Goal: Transaction & Acquisition: Subscribe to service/newsletter

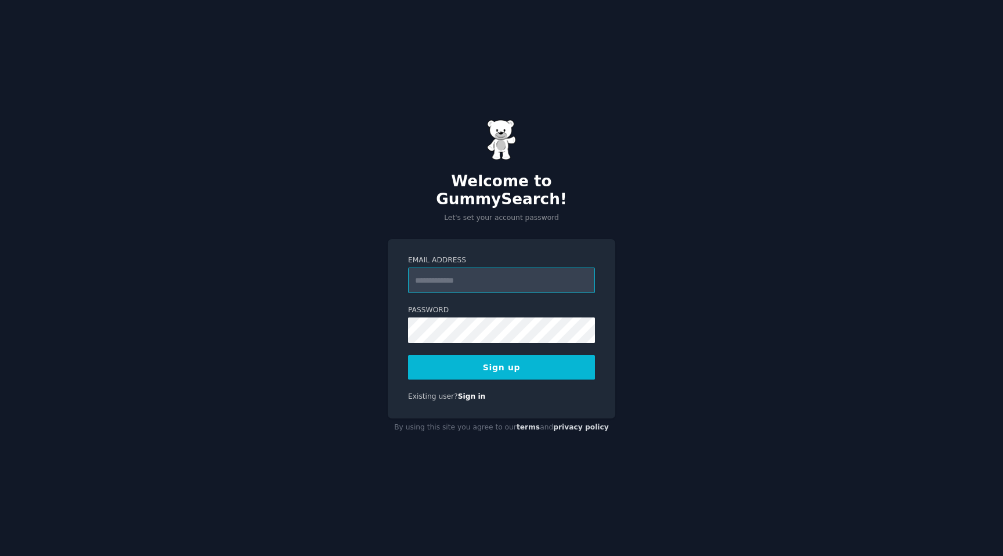
click at [504, 282] on input "Email Address" at bounding box center [501, 281] width 187 height 26
type input "**********"
click at [546, 365] on button "Sign up" at bounding box center [501, 367] width 187 height 24
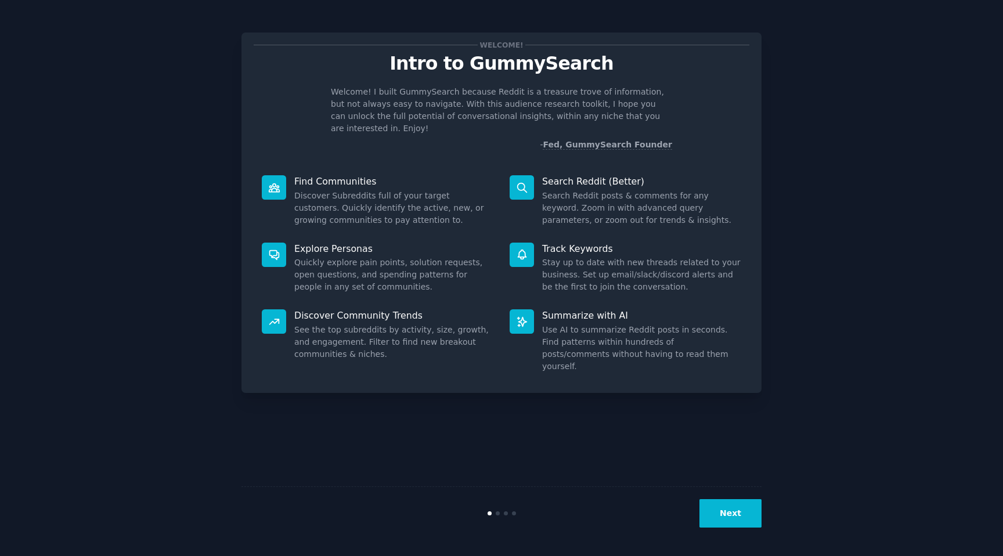
click at [734, 519] on button "Next" at bounding box center [731, 513] width 62 height 28
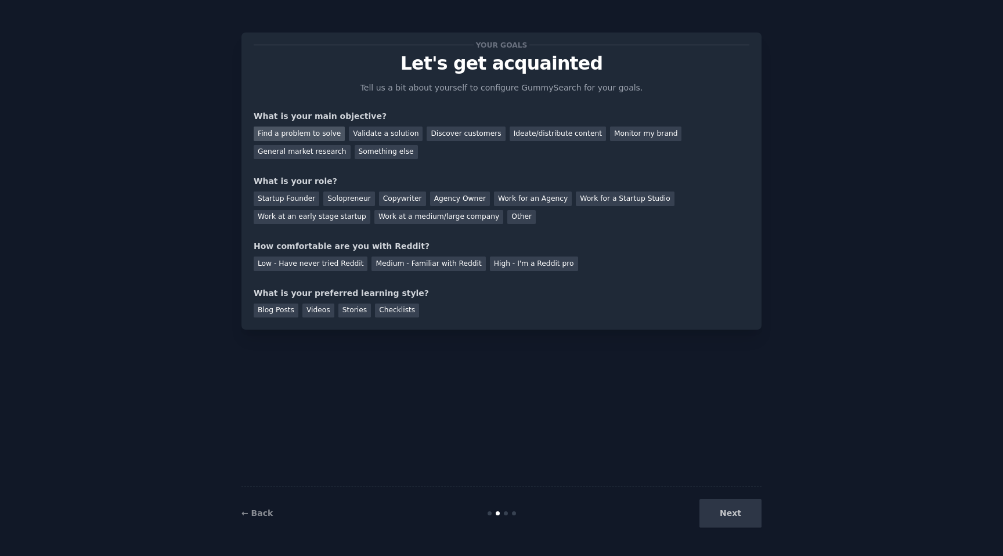
click at [314, 134] on div "Find a problem to solve" at bounding box center [299, 134] width 91 height 15
click at [372, 133] on div "Validate a solution" at bounding box center [386, 134] width 74 height 15
click at [355, 197] on div "Solopreneur" at bounding box center [348, 199] width 51 height 15
click at [441, 268] on div "Medium - Familiar with Reddit" at bounding box center [429, 264] width 114 height 15
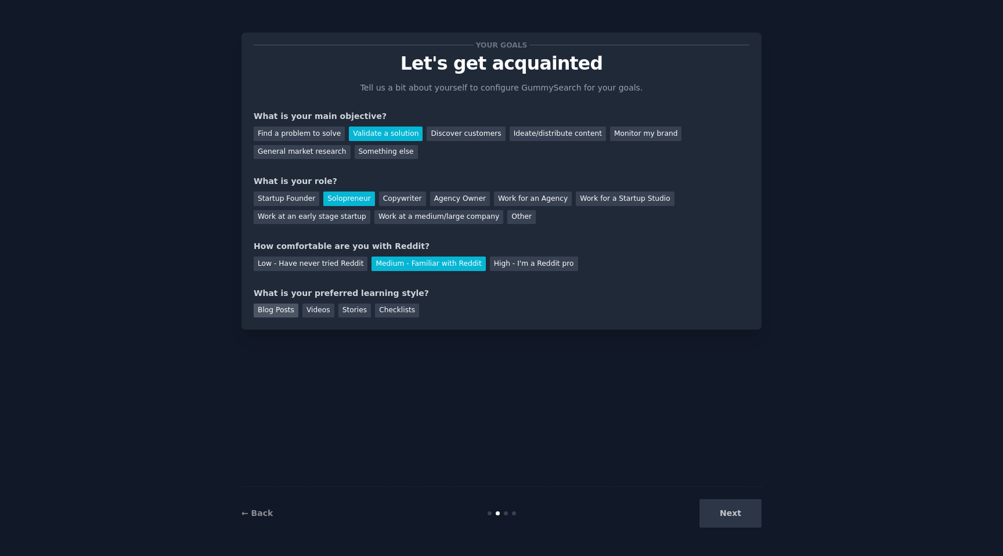
click at [289, 311] on div "Blog Posts" at bounding box center [276, 311] width 45 height 15
click at [333, 315] on div "Blog Posts Videos Stories Checklists" at bounding box center [502, 309] width 496 height 19
click at [320, 311] on div "Videos" at bounding box center [319, 311] width 32 height 15
click at [286, 311] on div "Blog Posts" at bounding box center [276, 311] width 45 height 15
click at [347, 306] on div "Stories" at bounding box center [355, 311] width 33 height 15
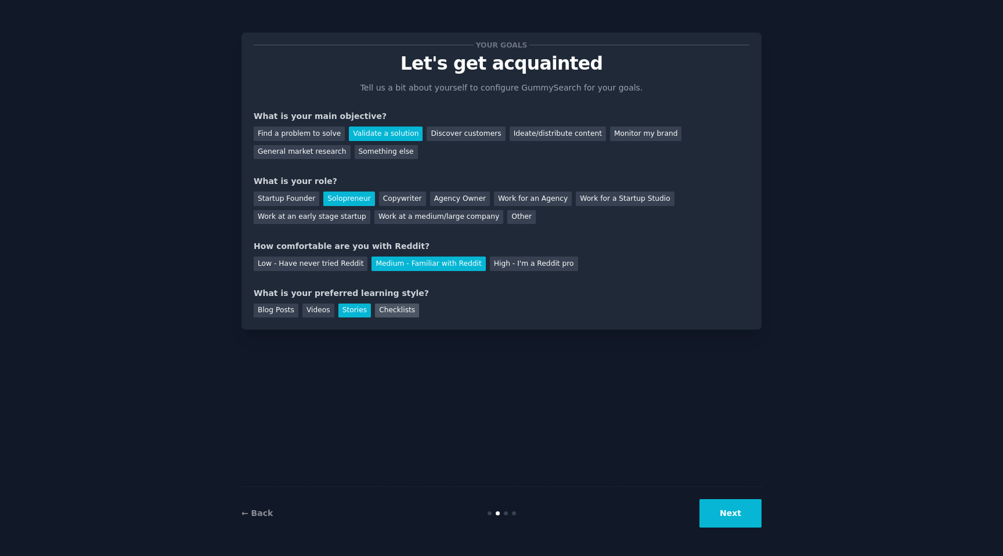
click at [390, 314] on div "Checklists" at bounding box center [397, 311] width 44 height 15
click at [722, 506] on button "Next" at bounding box center [731, 513] width 62 height 28
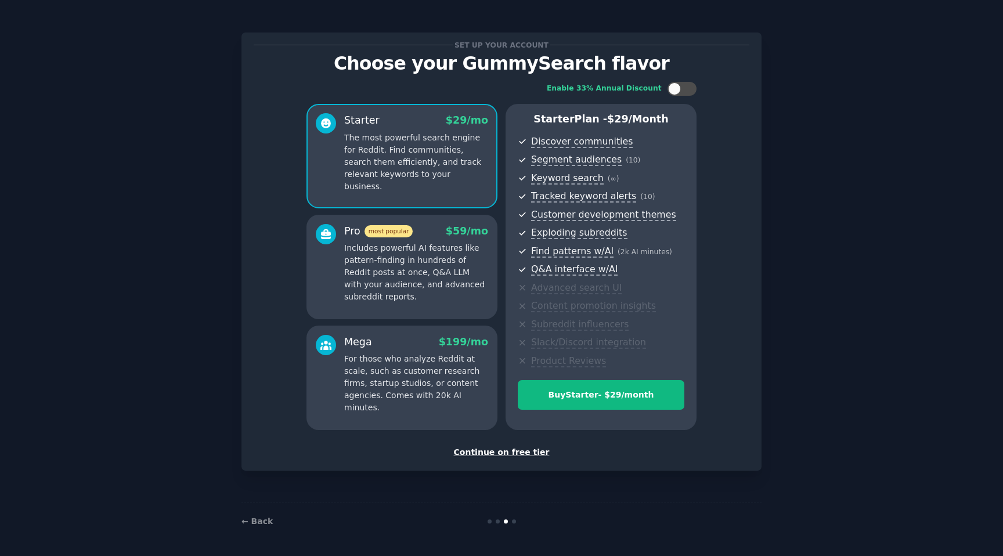
click at [505, 453] on div "Continue on free tier" at bounding box center [502, 453] width 496 height 12
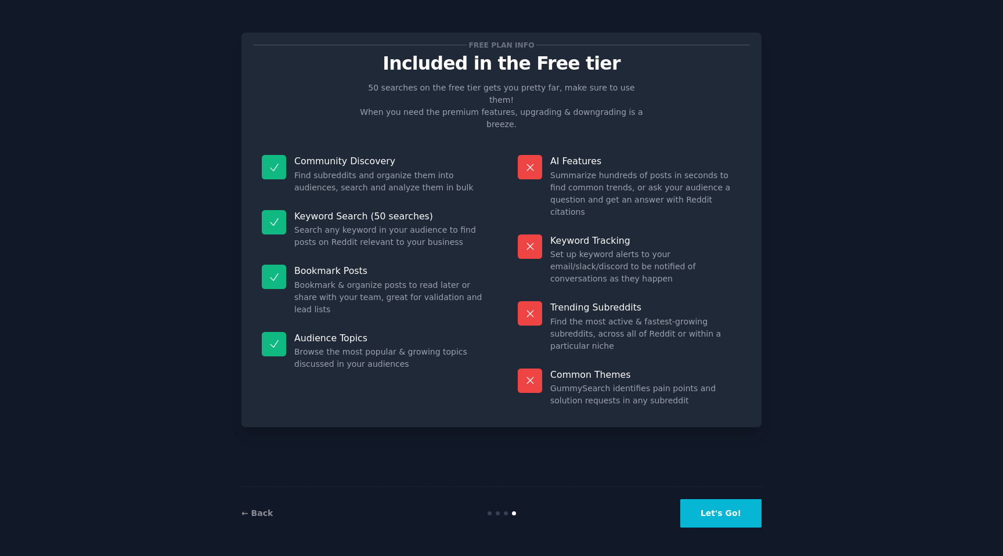
click at [716, 512] on button "Let's Go!" at bounding box center [721, 513] width 81 height 28
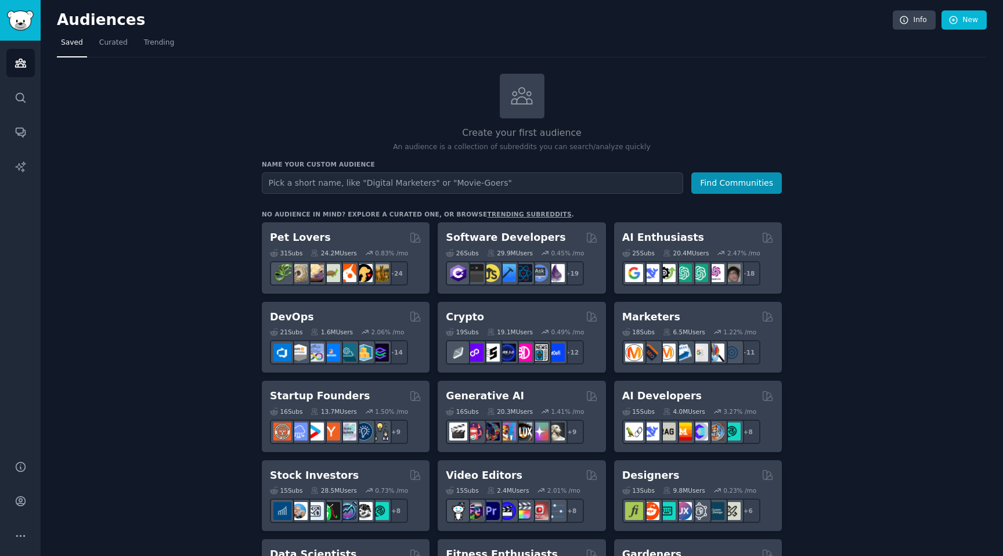
click at [388, 216] on div "No audience in mind? Explore a curated one, or browse trending subreddits ." at bounding box center [418, 214] width 312 height 8
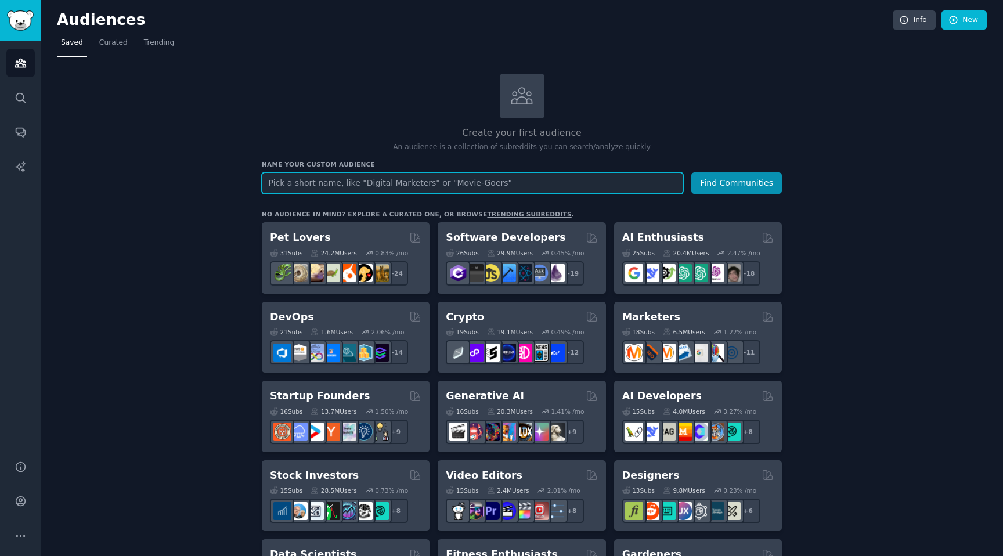
click at [442, 183] on input "text" at bounding box center [473, 182] width 422 height 21
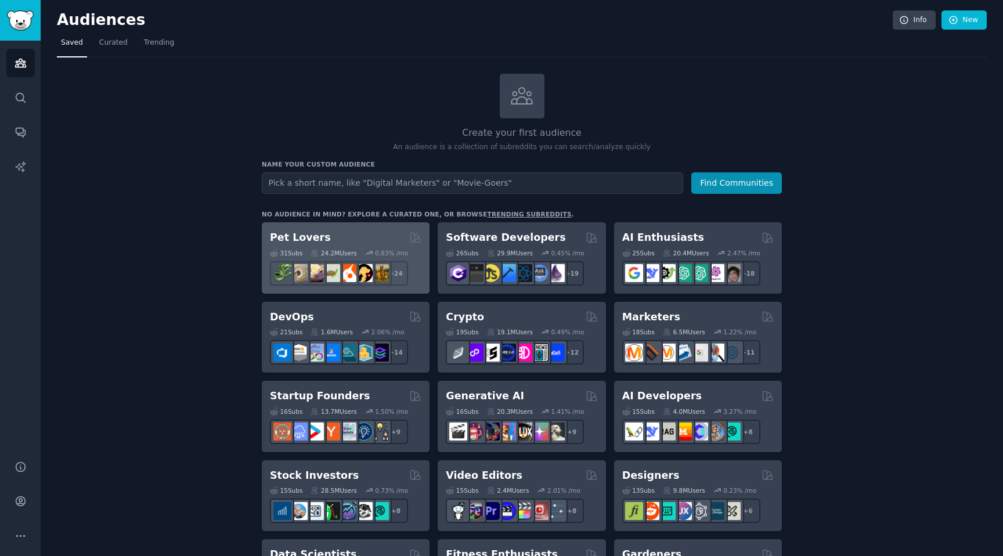
click at [367, 240] on div "Pet Lovers" at bounding box center [346, 238] width 152 height 15
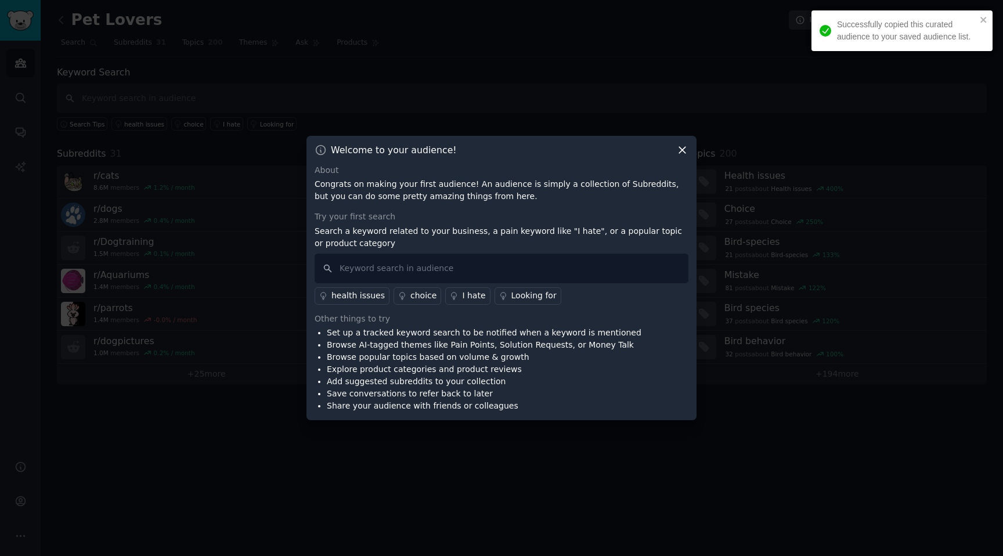
click at [682, 152] on icon at bounding box center [682, 150] width 12 height 12
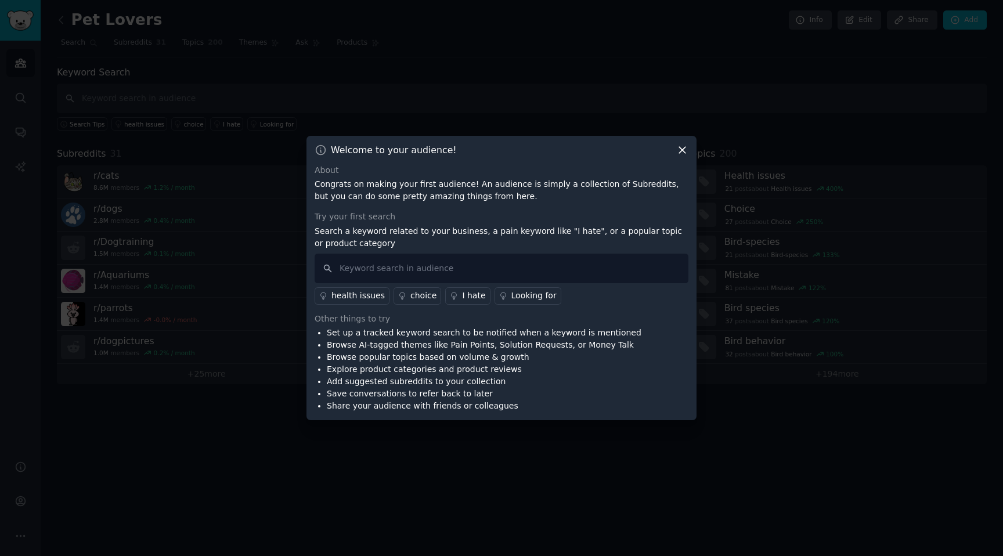
click at [684, 146] on icon at bounding box center [682, 150] width 12 height 12
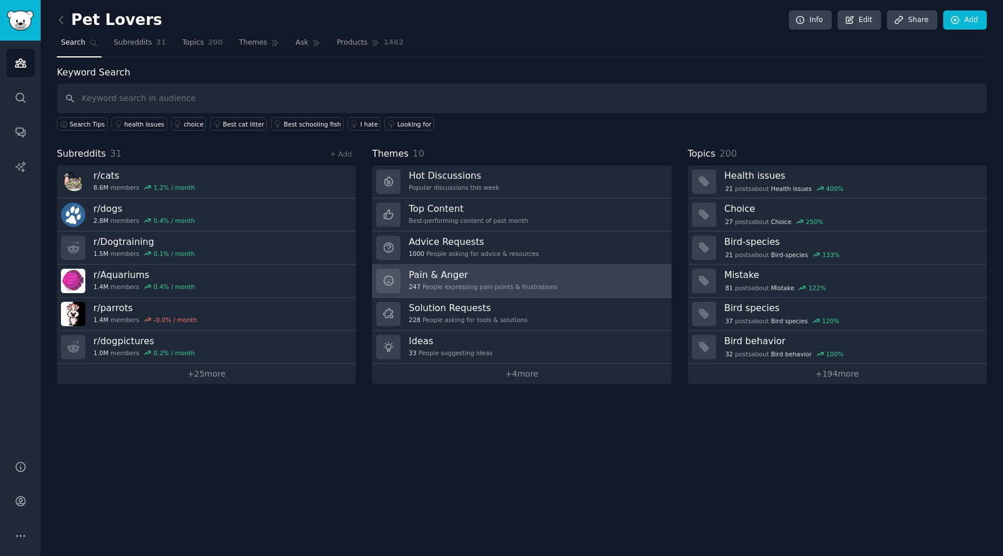
click at [471, 275] on h3 "Pain & Anger" at bounding box center [483, 275] width 149 height 12
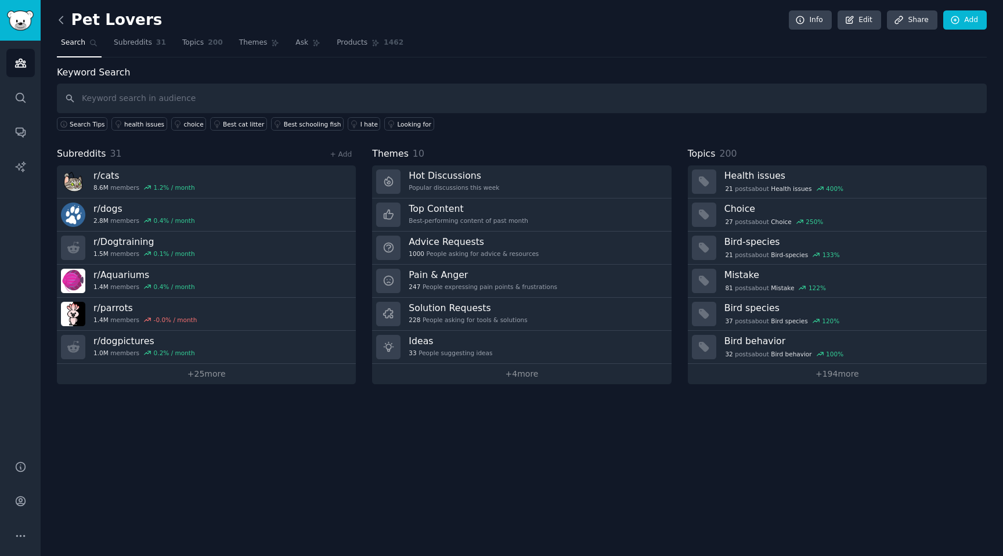
click at [61, 21] on icon at bounding box center [61, 20] width 12 height 12
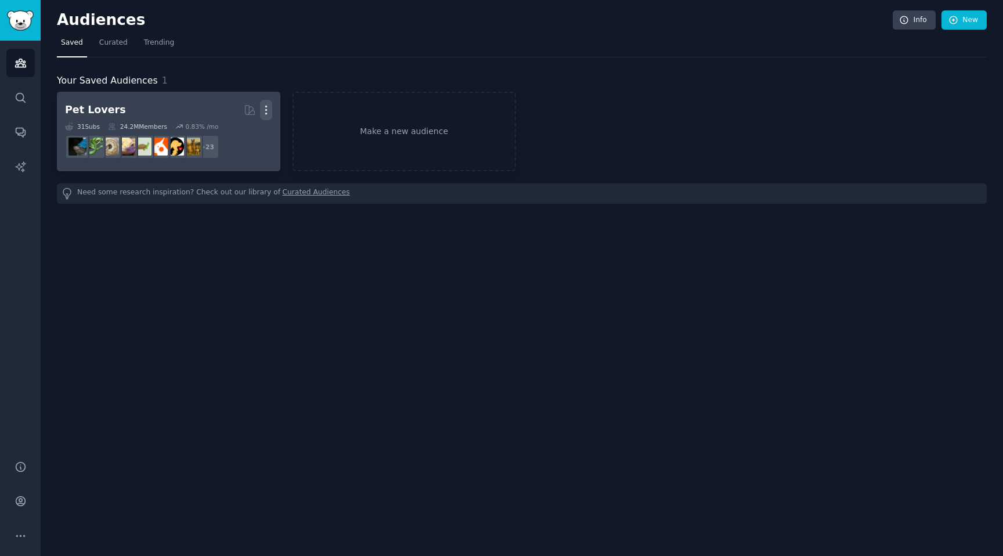
click at [266, 112] on icon "button" at bounding box center [266, 110] width 12 height 12
click at [237, 133] on p "Delete" at bounding box center [234, 134] width 27 height 12
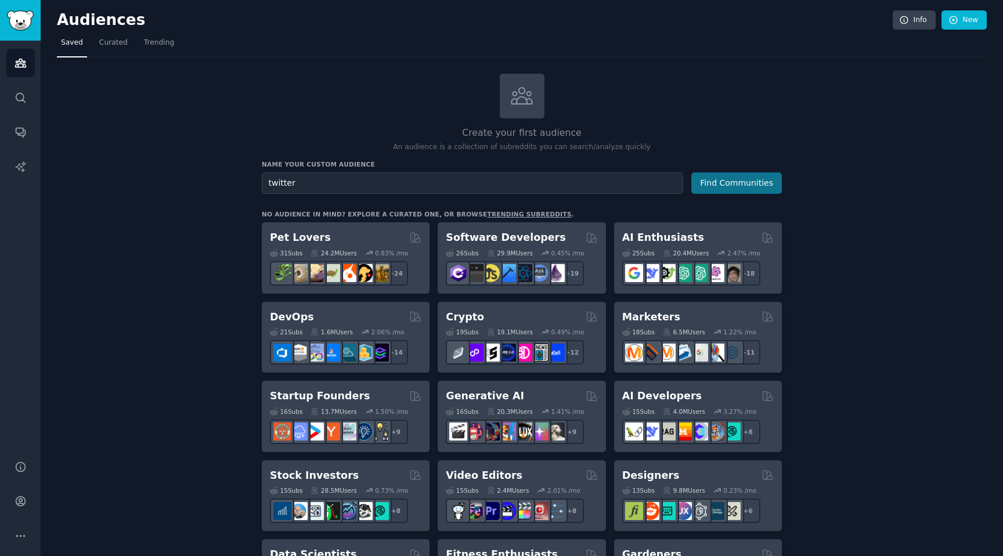
type input "twitter"
click at [715, 181] on button "Find Communities" at bounding box center [737, 182] width 91 height 21
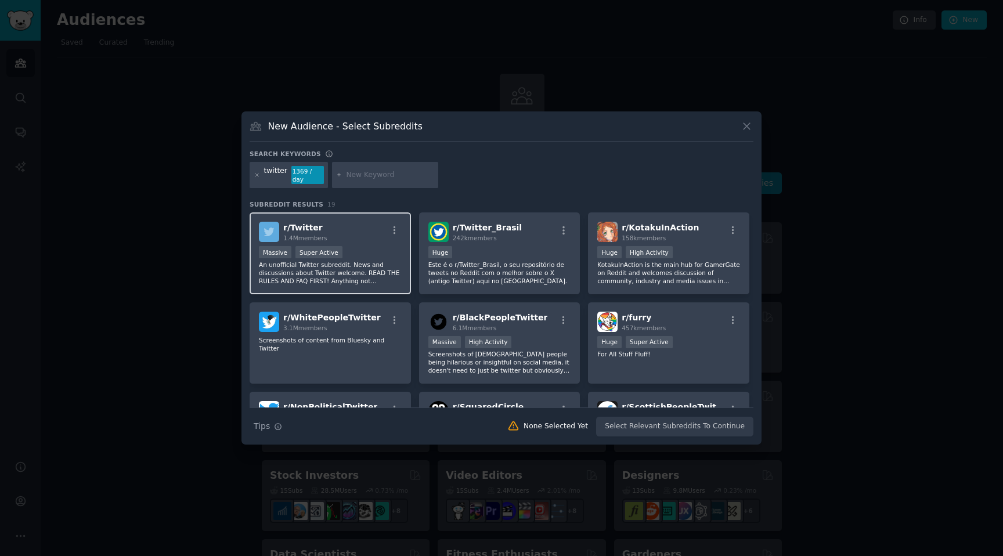
click at [301, 230] on span "r/ Twitter" at bounding box center [302, 227] width 39 height 9
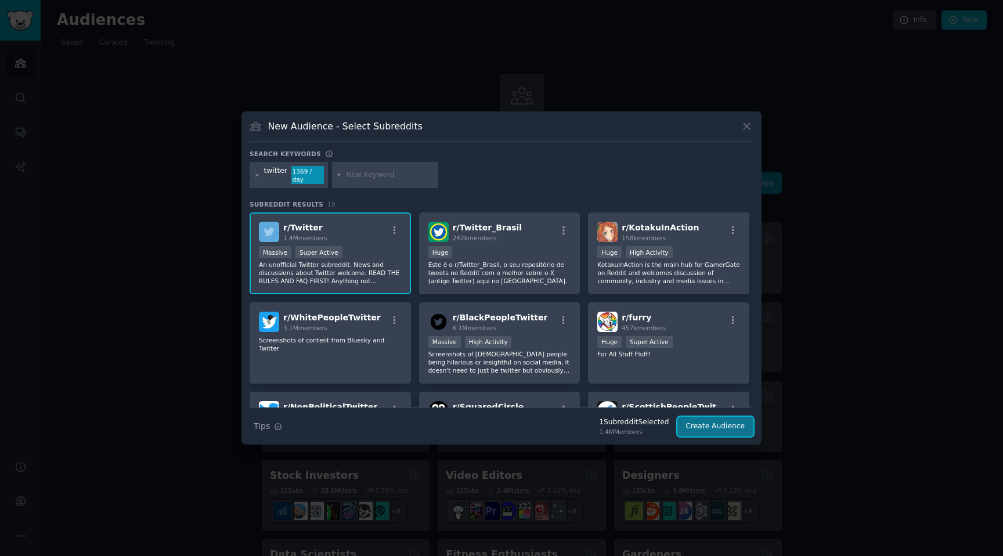
click at [722, 423] on button "Create Audience" at bounding box center [716, 427] width 77 height 20
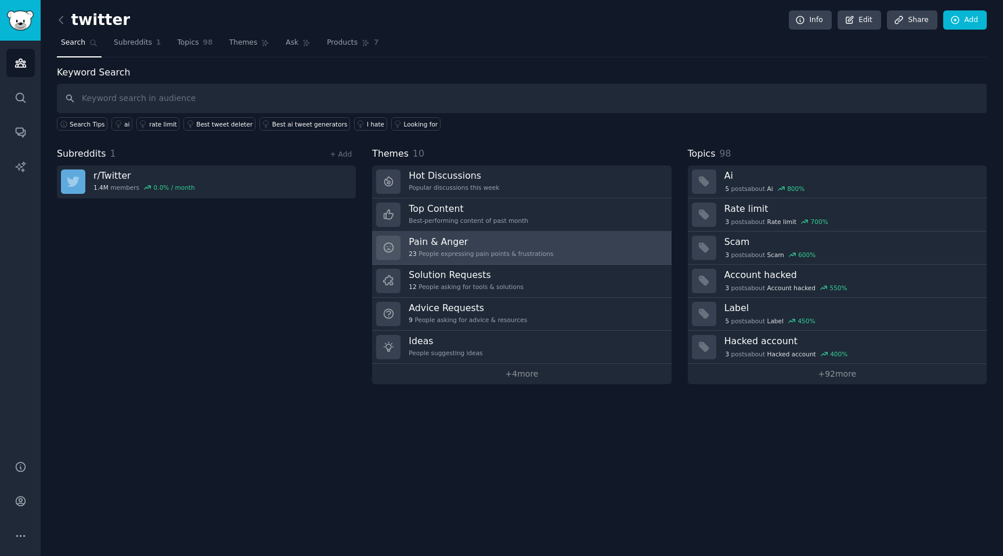
click at [516, 243] on h3 "Pain & Anger" at bounding box center [481, 242] width 145 height 12
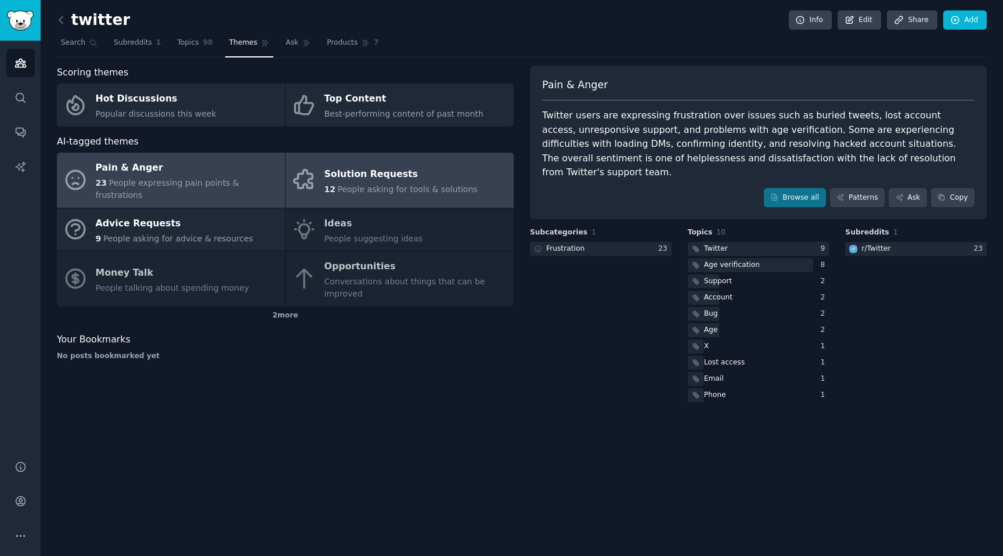
click at [408, 185] on span "People asking for tools & solutions" at bounding box center [407, 189] width 140 height 9
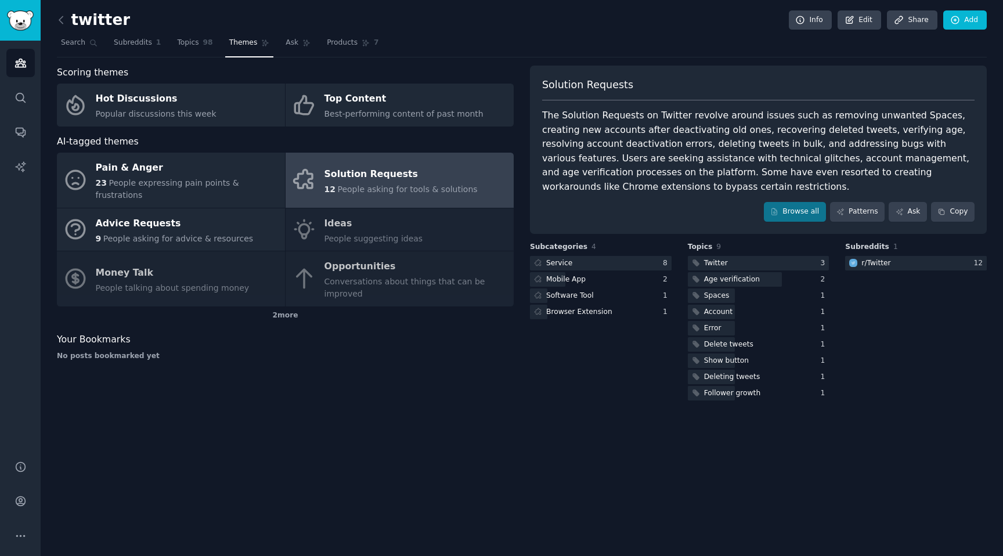
click at [630, 128] on div "The Solution Requests on Twitter revolve around issues such as removing unwante…" at bounding box center [758, 151] width 433 height 85
click at [697, 131] on div "The Solution Requests on Twitter revolve around issues such as removing unwante…" at bounding box center [758, 151] width 433 height 85
click at [632, 138] on div "The Solution Requests on Twitter revolve around issues such as removing unwante…" at bounding box center [758, 151] width 433 height 85
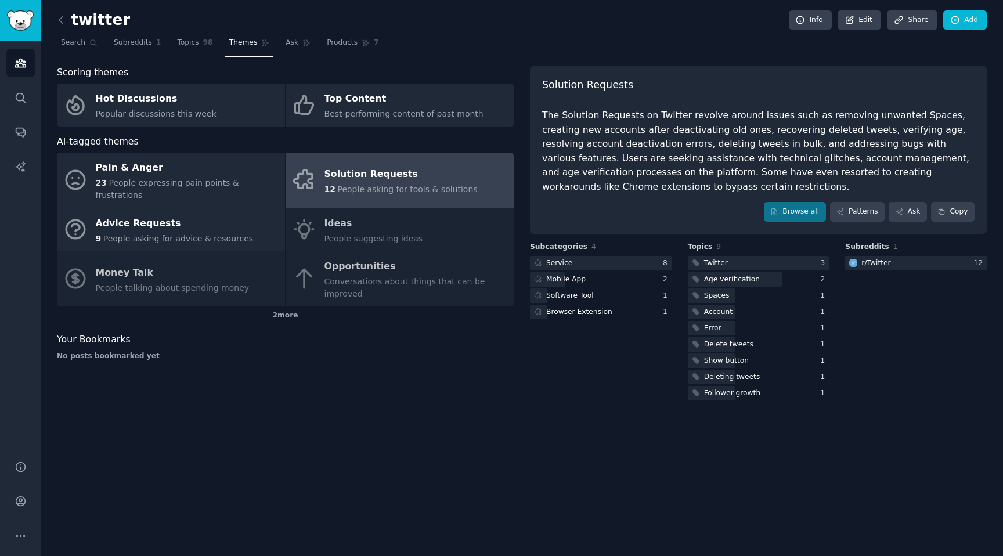
click at [632, 138] on div "The Solution Requests on Twitter revolve around issues such as removing unwante…" at bounding box center [758, 151] width 433 height 85
click at [607, 142] on div "The Solution Requests on Twitter revolve around issues such as removing unwante…" at bounding box center [758, 151] width 433 height 85
click at [702, 149] on div "The Solution Requests on Twitter revolve around issues such as removing unwante…" at bounding box center [758, 151] width 433 height 85
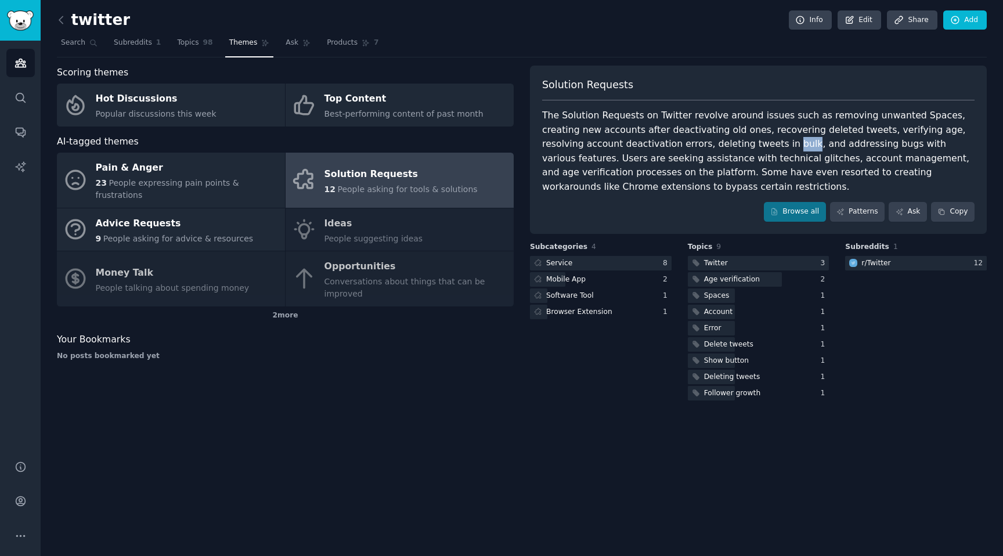
click at [747, 146] on div "The Solution Requests on Twitter revolve around issues such as removing unwante…" at bounding box center [758, 151] width 433 height 85
click at [783, 150] on div "The Solution Requests on Twitter revolve around issues such as removing unwante…" at bounding box center [758, 151] width 433 height 85
click at [733, 153] on div "The Solution Requests on Twitter revolve around issues such as removing unwante…" at bounding box center [758, 151] width 433 height 85
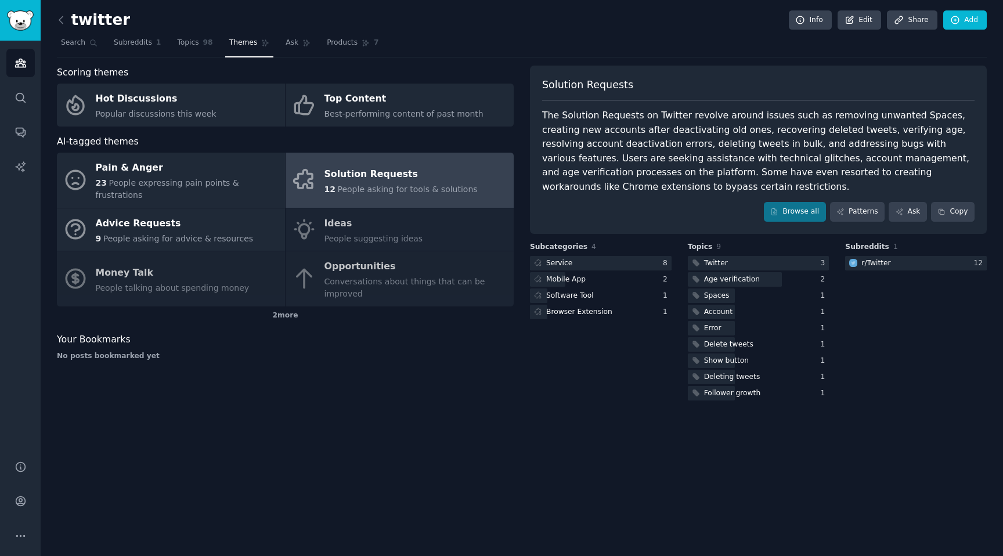
click at [733, 153] on div "The Solution Requests on Twitter revolve around issues such as removing unwante…" at bounding box center [758, 151] width 433 height 85
click at [683, 152] on div "The Solution Requests on Twitter revolve around issues such as removing unwante…" at bounding box center [758, 151] width 433 height 85
click at [716, 160] on div "The Solution Requests on Twitter revolve around issues such as removing unwante…" at bounding box center [758, 151] width 433 height 85
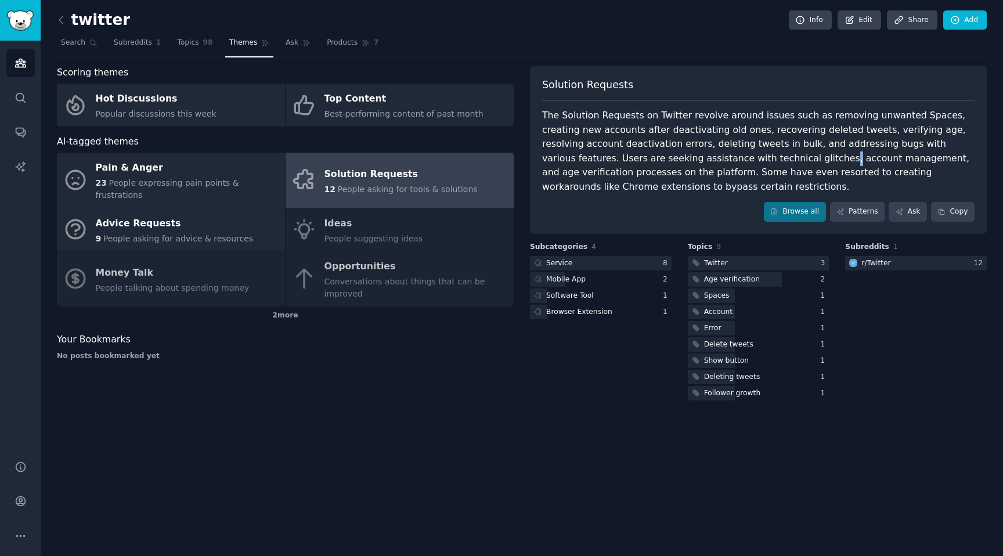
click at [751, 174] on div "The Solution Requests on Twitter revolve around issues such as removing unwante…" at bounding box center [758, 151] width 433 height 85
click at [789, 210] on link "Browse all" at bounding box center [795, 212] width 62 height 20
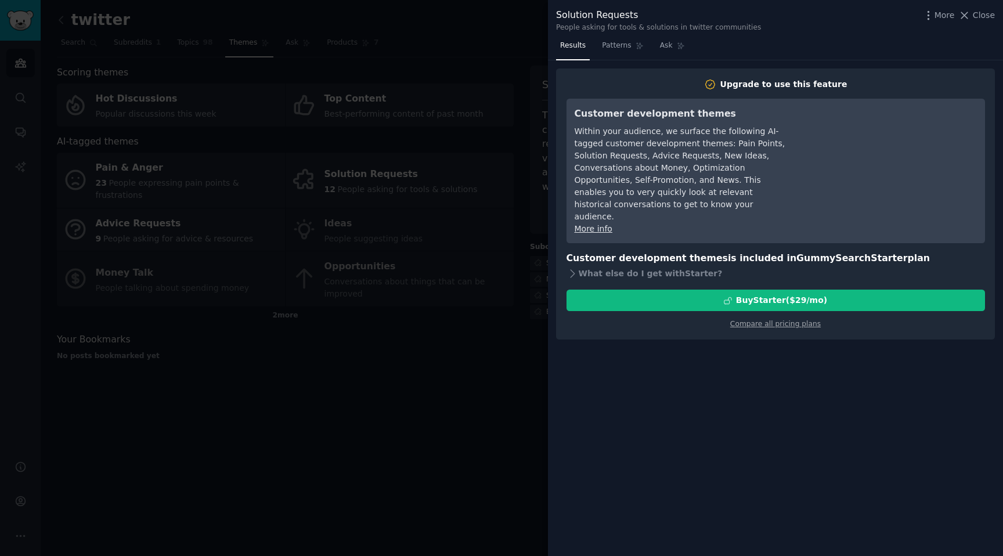
click at [524, 80] on div at bounding box center [501, 278] width 1003 height 556
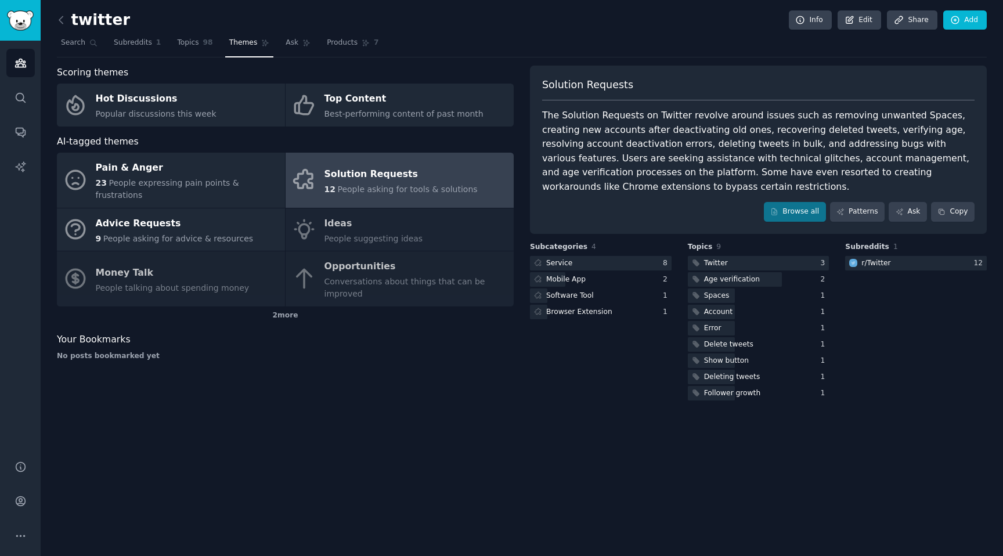
click at [347, 230] on div "Pain & Anger 23 People expressing pain points & frustrations Solution Requests …" at bounding box center [285, 230] width 457 height 154
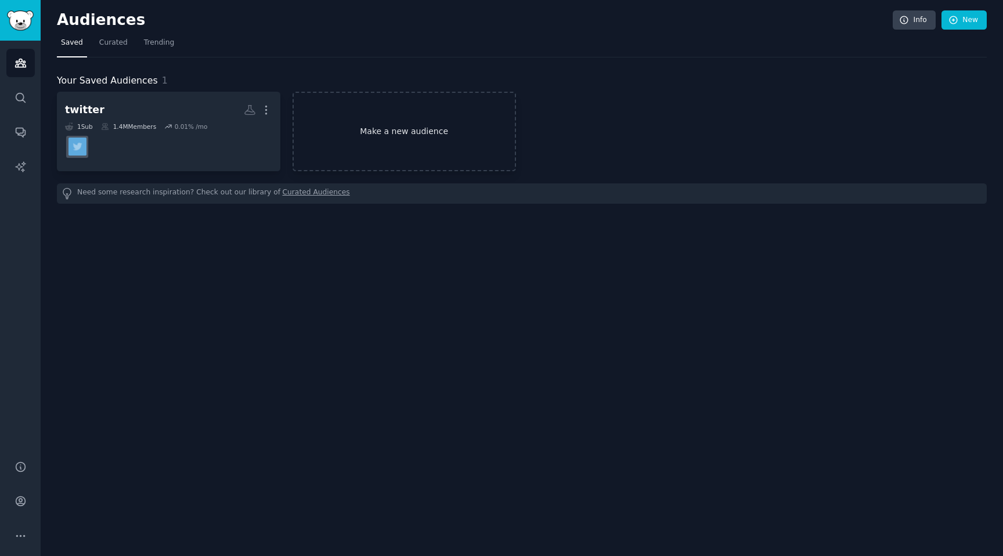
click at [390, 148] on link "Make a new audience" at bounding box center [405, 132] width 224 height 80
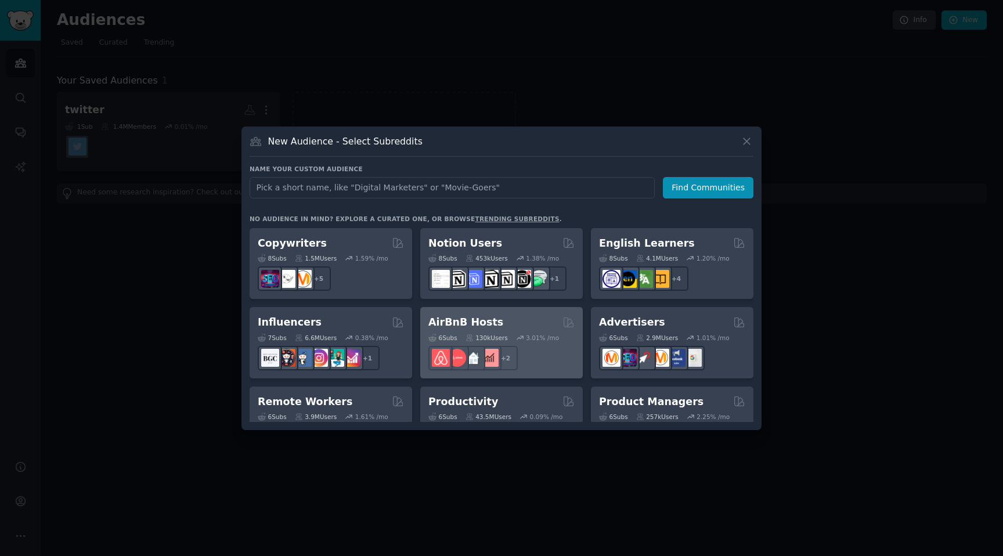
scroll to position [736, 0]
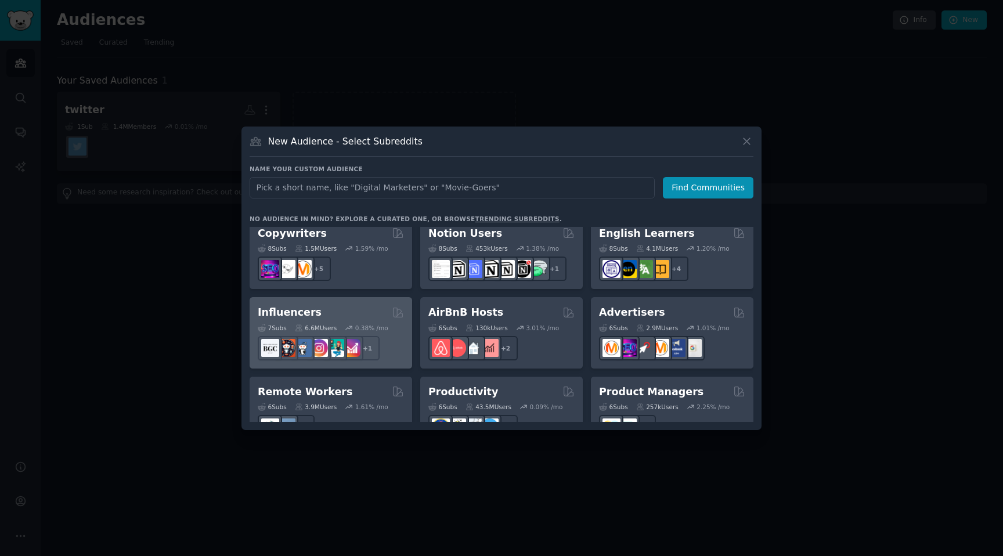
click at [356, 305] on div "Influencers Curated by GummySearch" at bounding box center [331, 312] width 146 height 15
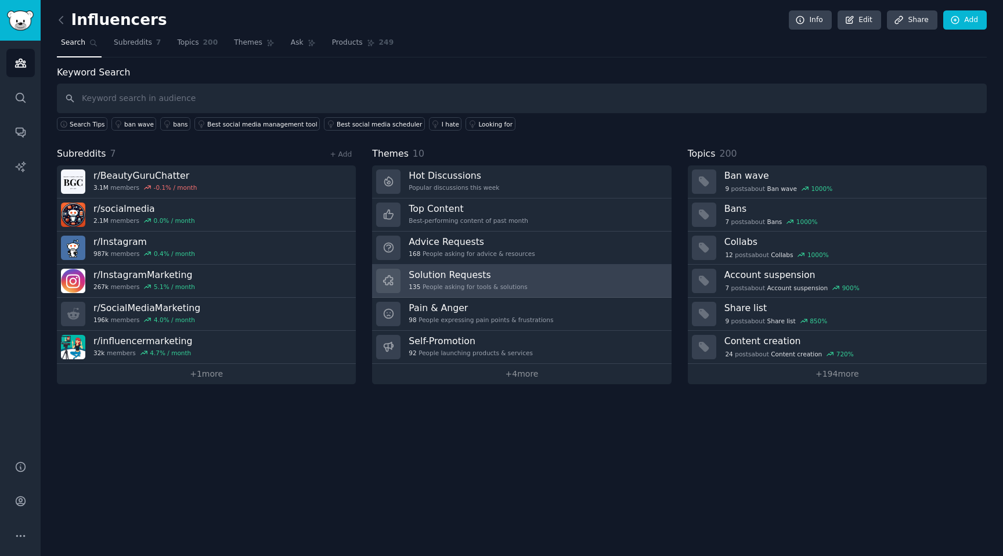
click at [470, 280] on h3 "Solution Requests" at bounding box center [468, 275] width 118 height 12
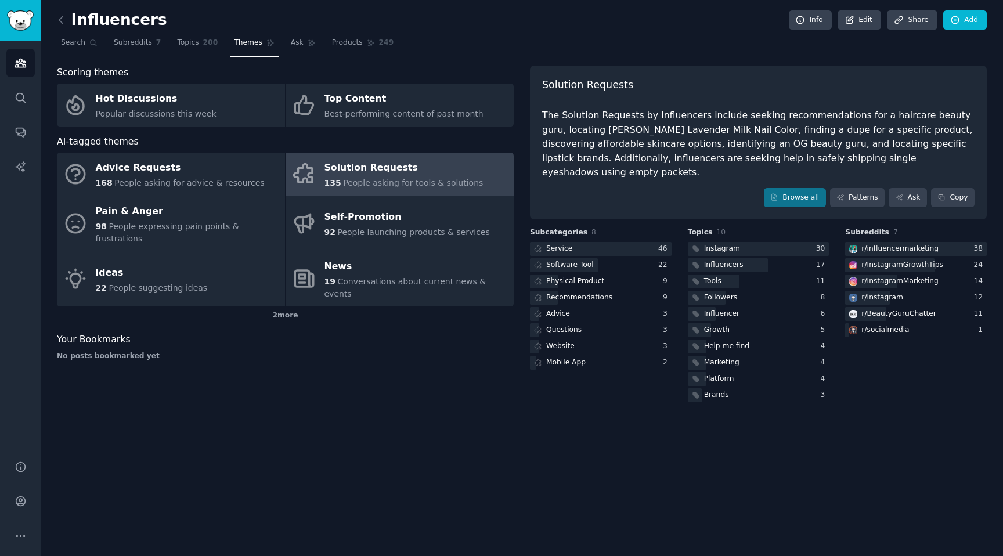
click at [600, 129] on div "The Solution Requests by Influencers include seeking recommendations for a hair…" at bounding box center [758, 144] width 433 height 71
click at [648, 125] on div "The Solution Requests by Influencers include seeking recommendations for a hair…" at bounding box center [758, 144] width 433 height 71
click at [673, 132] on div "The Solution Requests by Influencers include seeking recommendations for a hair…" at bounding box center [758, 144] width 433 height 71
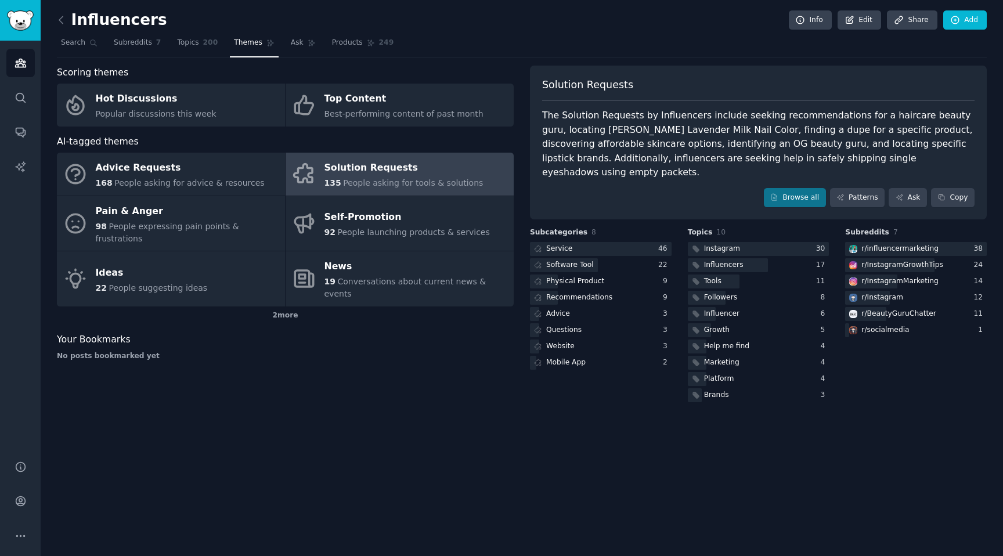
click at [673, 132] on div "The Solution Requests by Influencers include seeking recommendations for a hair…" at bounding box center [758, 144] width 433 height 71
click at [605, 128] on div "The Solution Requests by Influencers include seeking recommendations for a hair…" at bounding box center [758, 144] width 433 height 71
click at [649, 133] on div "The Solution Requests by Influencers include seeking recommendations for a hair…" at bounding box center [758, 144] width 433 height 71
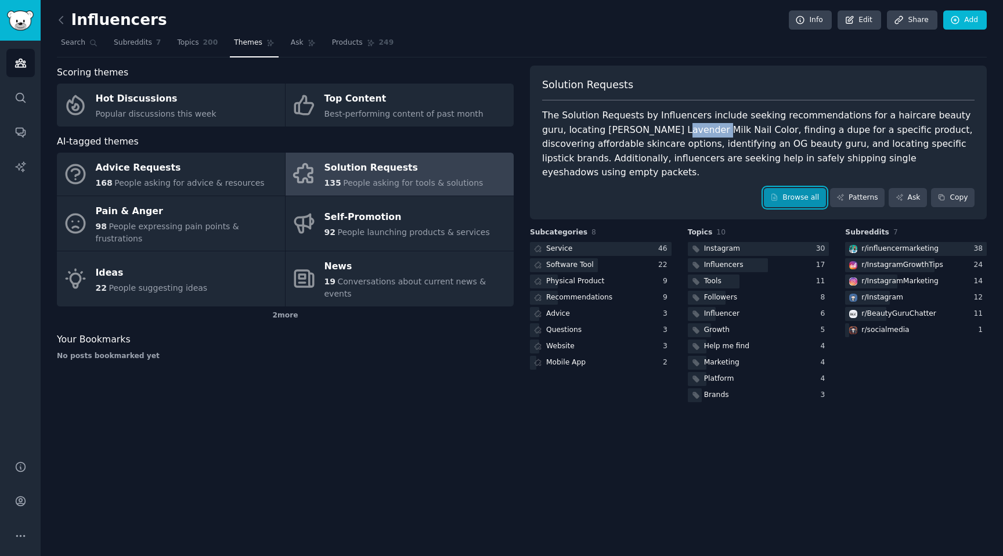
click at [787, 188] on link "Browse all" at bounding box center [795, 198] width 62 height 20
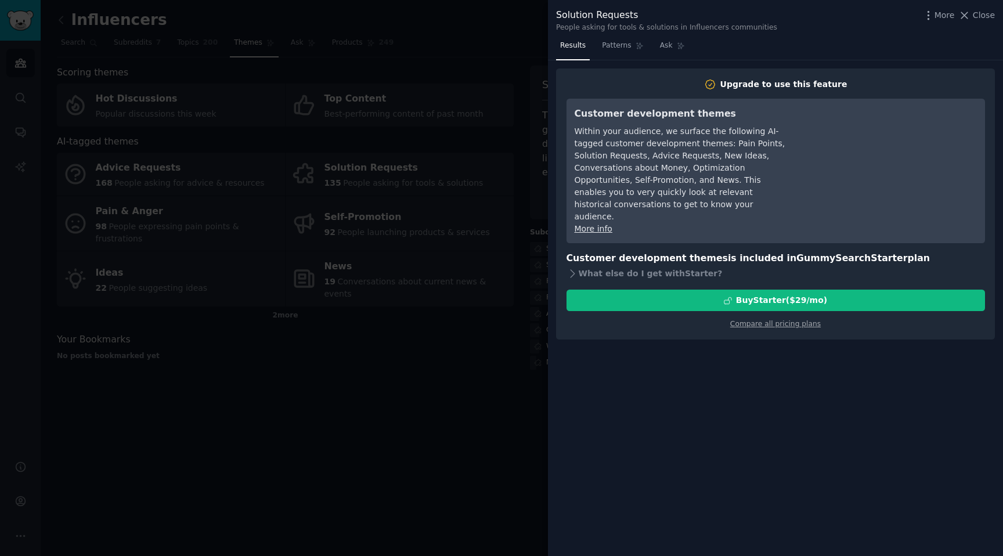
click at [508, 69] on div at bounding box center [501, 278] width 1003 height 556
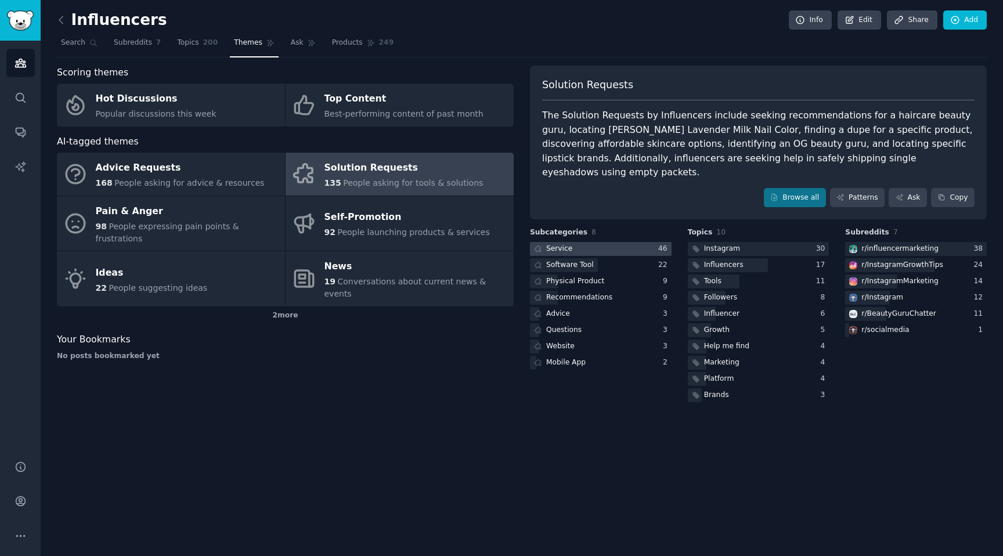
click at [581, 242] on div at bounding box center [601, 249] width 142 height 15
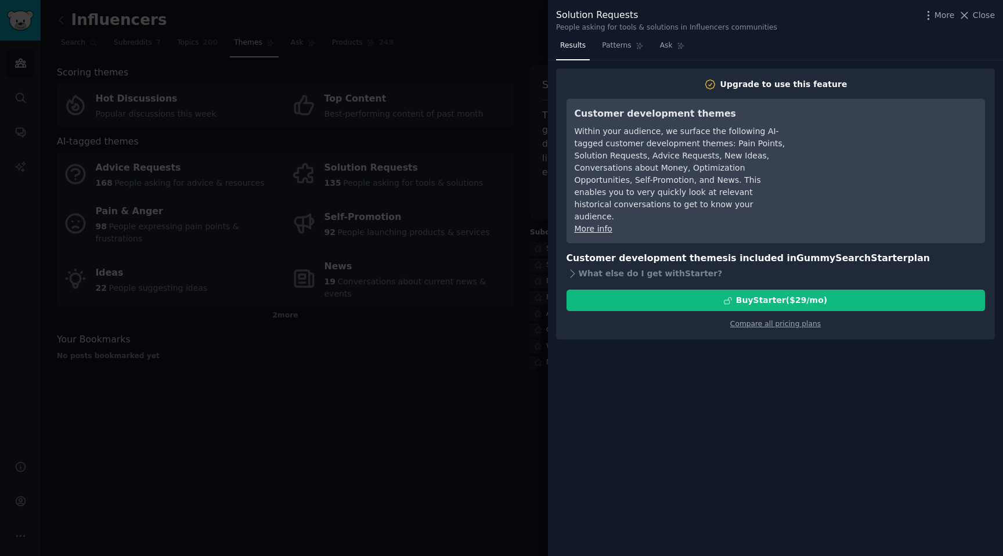
click at [516, 251] on div at bounding box center [501, 278] width 1003 height 556
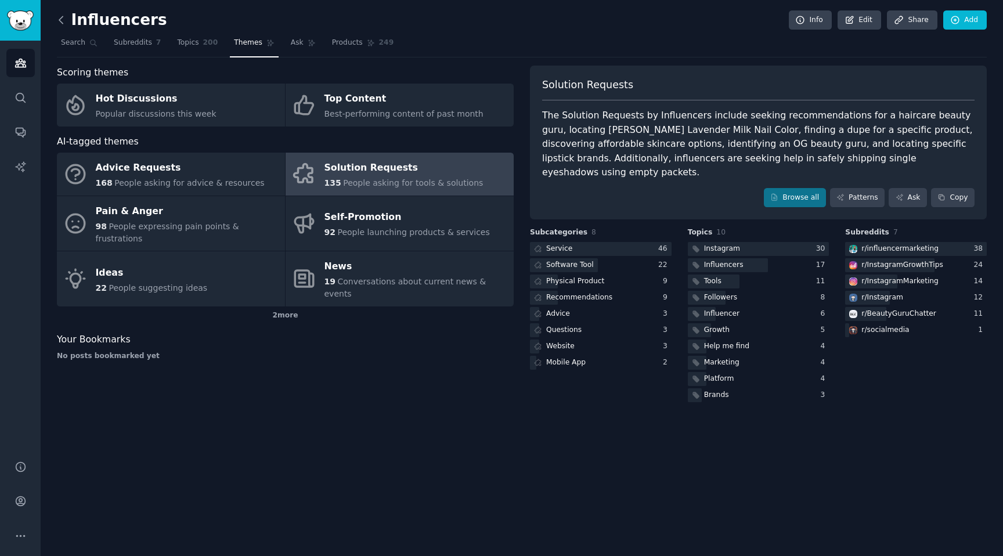
click at [63, 19] on icon at bounding box center [61, 20] width 12 height 12
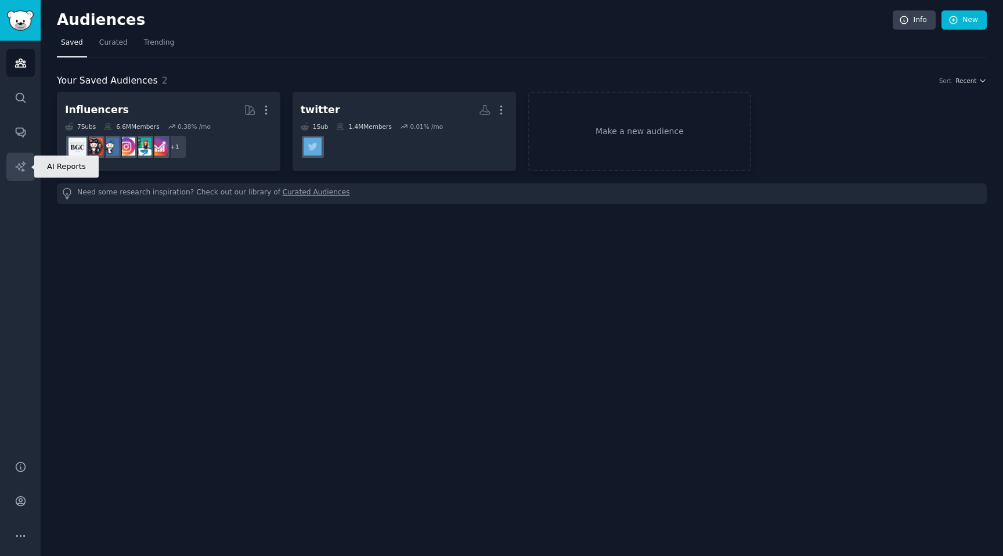
click at [20, 167] on icon "Sidebar" at bounding box center [20, 166] width 10 height 10
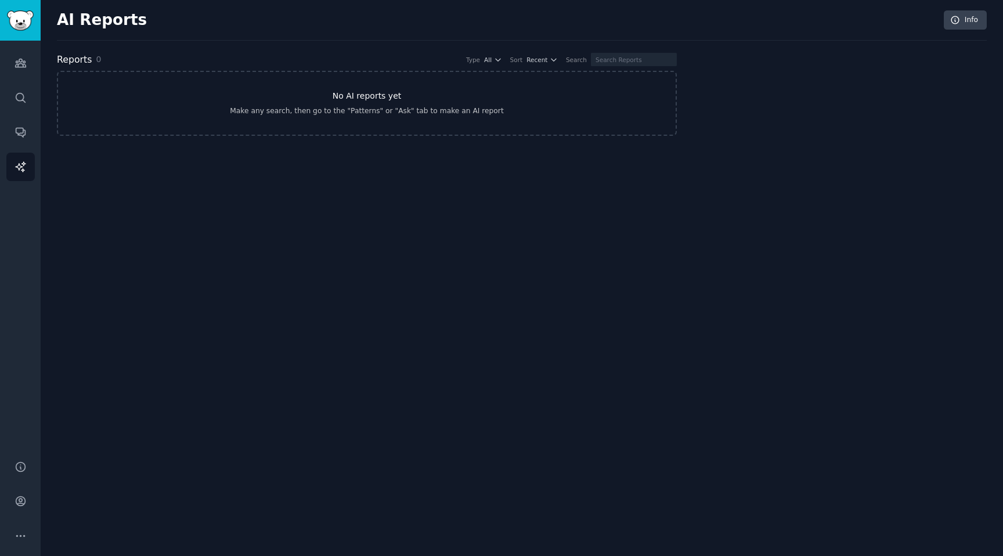
click at [340, 90] on h3 "No AI reports yet" at bounding box center [367, 96] width 69 height 12
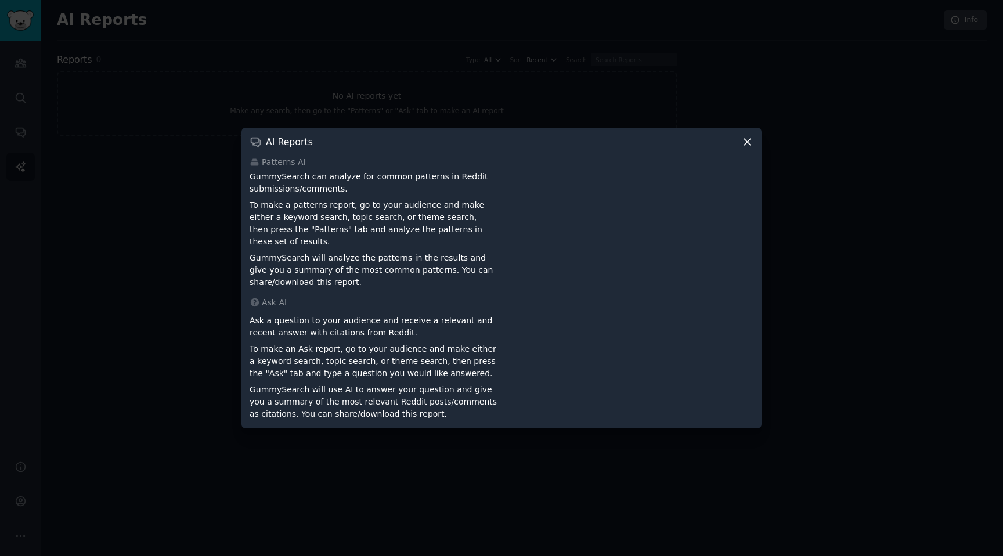
click at [181, 236] on div at bounding box center [501, 278] width 1003 height 556
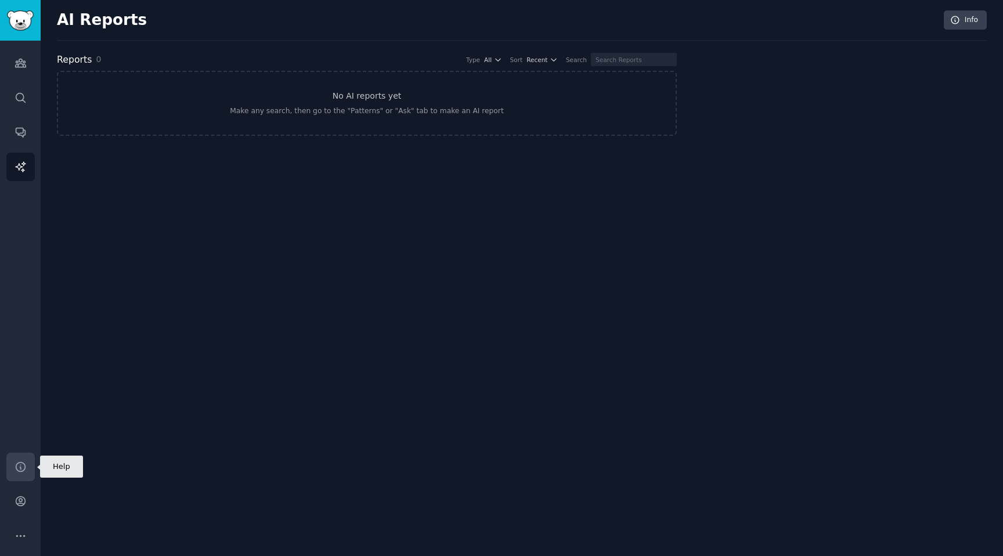
click at [21, 472] on icon "Sidebar" at bounding box center [21, 467] width 12 height 12
